Goal: Information Seeking & Learning: Find specific fact

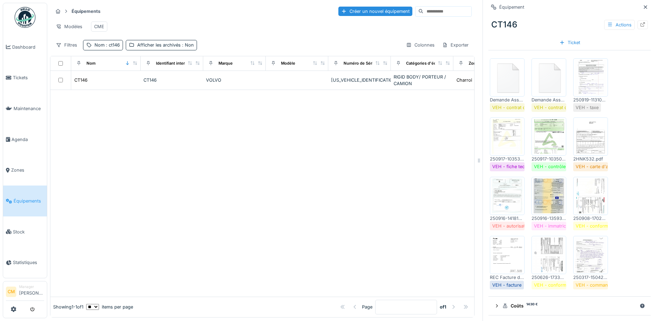
scroll to position [209, 0]
click at [643, 6] on icon at bounding box center [646, 7] width 6 height 5
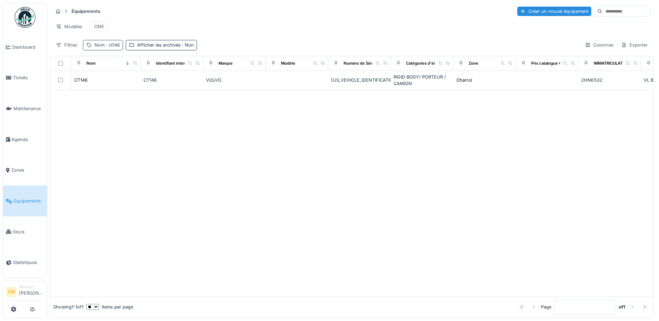
click at [112, 50] on div "Nom : ct146" at bounding box center [103, 45] width 40 height 10
click at [150, 86] on div at bounding box center [147, 83] width 6 height 7
click at [149, 84] on icon at bounding box center [146, 83] width 3 height 3
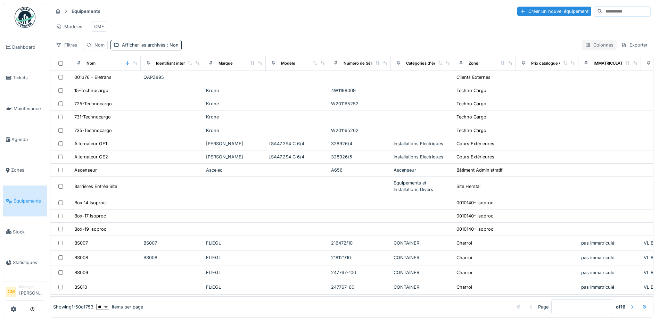
click at [587, 50] on div "Colonnes" at bounding box center [599, 45] width 35 height 10
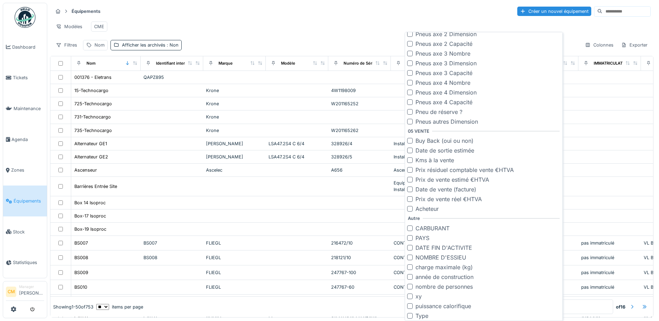
scroll to position [1062, 0]
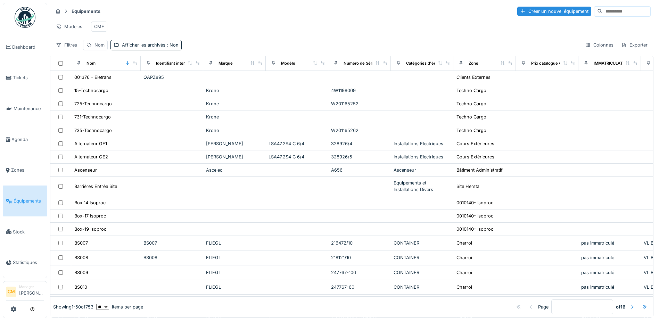
click at [269, 24] on div "Modèles CME" at bounding box center [352, 27] width 598 height 16
click at [162, 48] on div "Afficher les archivés : Non" at bounding box center [150, 45] width 57 height 7
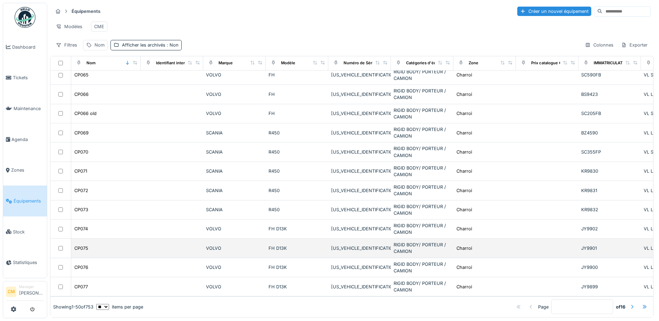
scroll to position [626, 0]
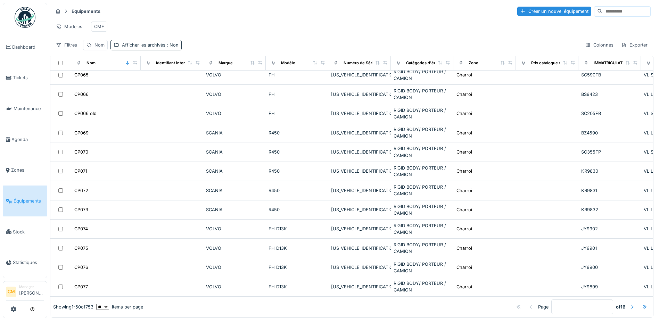
click at [150, 48] on div "Afficher les archivés : Non" at bounding box center [150, 45] width 57 height 7
click at [231, 44] on div "Filtres Nom Afficher les archivés : Non Colonnes Exporter" at bounding box center [352, 45] width 598 height 10
click at [91, 46] on icon at bounding box center [89, 45] width 6 height 5
click at [96, 44] on div "Nom" at bounding box center [100, 45] width 10 height 7
click at [95, 46] on div "Nom" at bounding box center [100, 45] width 10 height 7
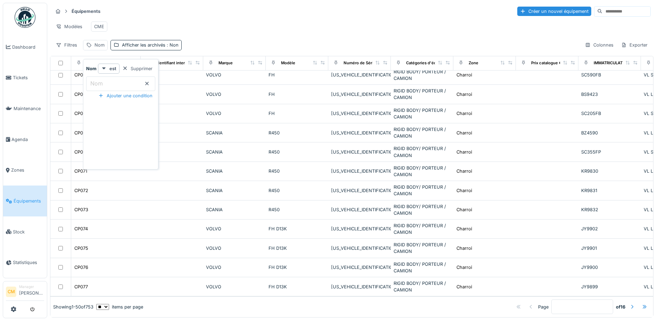
click at [95, 65] on strong "Nom" at bounding box center [91, 68] width 10 height 7
click at [155, 66] on div "Supprimer" at bounding box center [138, 68] width 36 height 9
click at [63, 44] on div "Filtres" at bounding box center [66, 45] width 27 height 10
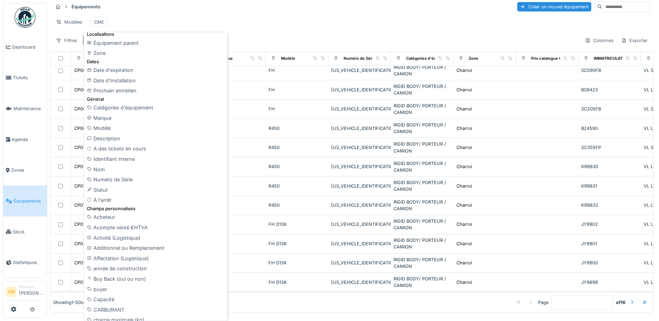
scroll to position [0, 0]
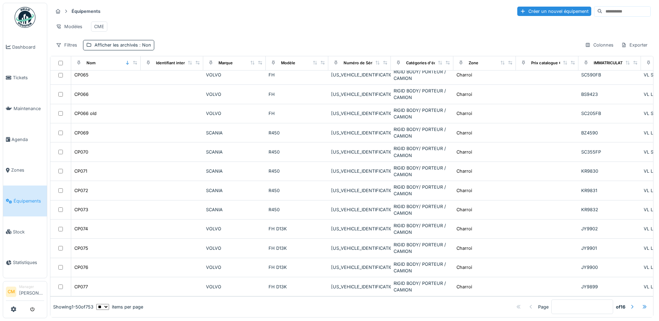
click at [292, 27] on div "Modèles CME" at bounding box center [352, 27] width 598 height 16
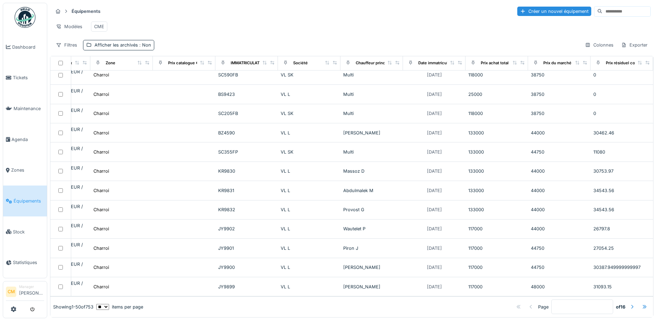
scroll to position [626, 0]
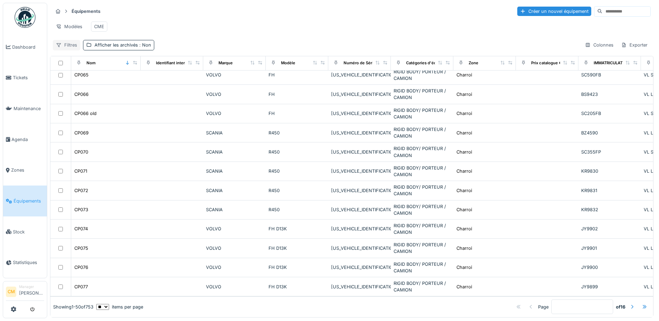
click at [78, 44] on div "Filtres" at bounding box center [66, 45] width 27 height 10
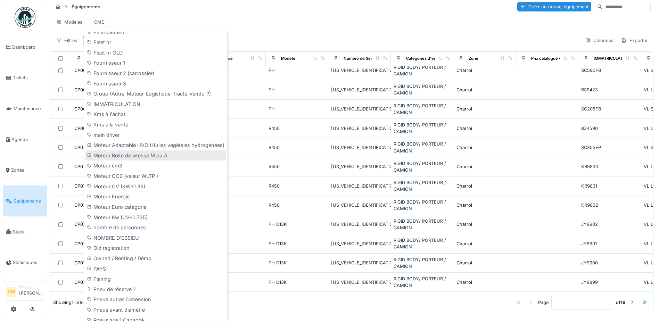
scroll to position [626, 0]
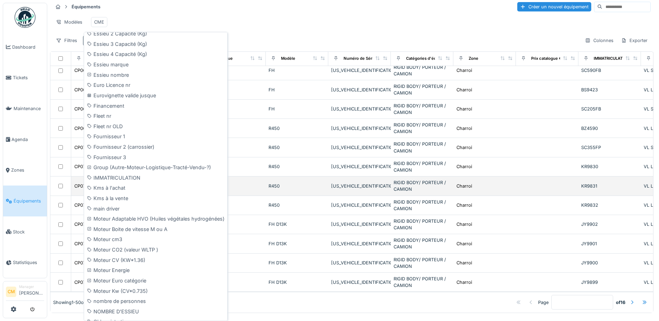
click at [124, 181] on div "IMMATRICULATION" at bounding box center [155, 178] width 140 height 10
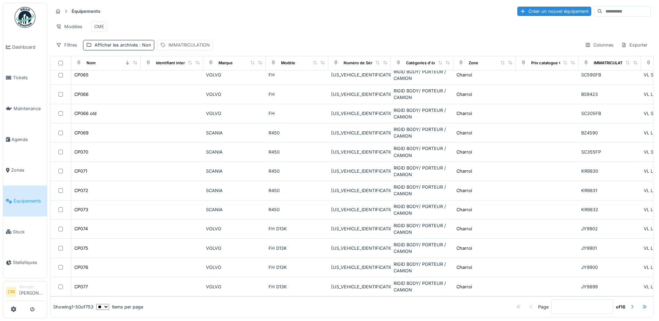
click at [186, 44] on div "IMMATRICULATION" at bounding box center [189, 45] width 41 height 7
click at [210, 79] on label "IMMATRICULATION" at bounding box center [189, 83] width 54 height 8
click at [210, 78] on input "IMMATRICULATION" at bounding box center [210, 83] width 102 height 15
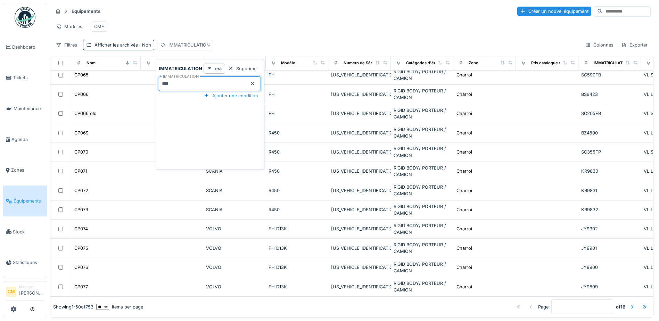
type input "***"
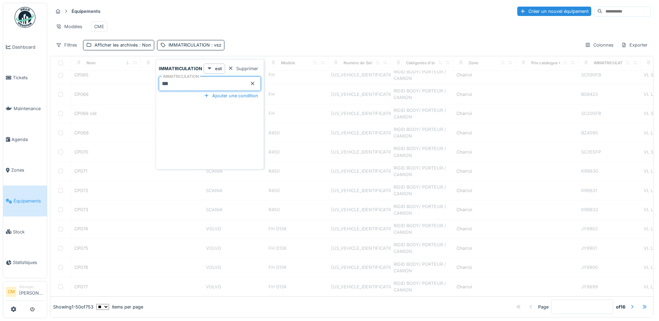
scroll to position [0, 0]
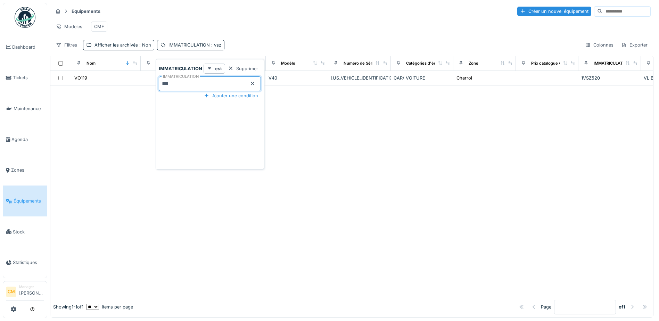
click at [254, 29] on div "Modèles CME" at bounding box center [352, 27] width 598 height 16
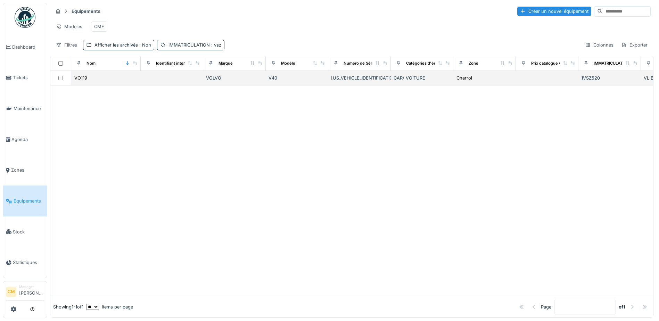
click at [211, 80] on div "VOLVO" at bounding box center [234, 78] width 57 height 7
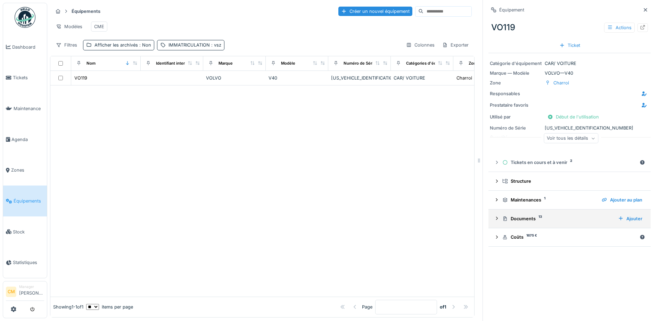
click at [520, 215] on div "Documents 13" at bounding box center [558, 218] width 110 height 7
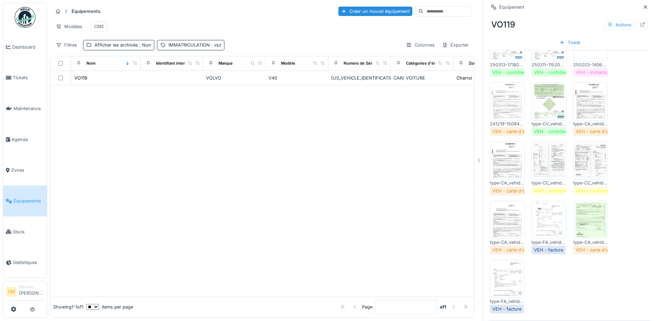
scroll to position [35, 0]
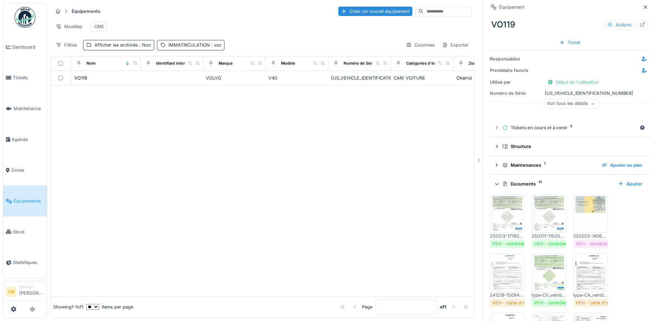
click at [495, 181] on icon at bounding box center [497, 184] width 5 height 6
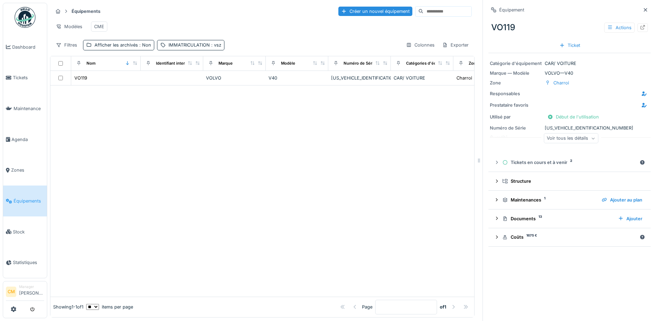
scroll to position [0, 0]
click at [204, 162] on div at bounding box center [262, 190] width 424 height 211
click at [64, 116] on div at bounding box center [262, 190] width 424 height 211
